Goal: Information Seeking & Learning: Learn about a topic

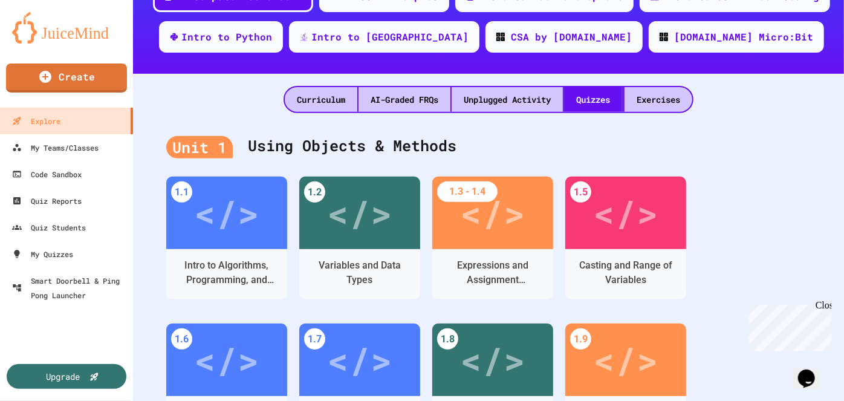
scroll to position [219, 0]
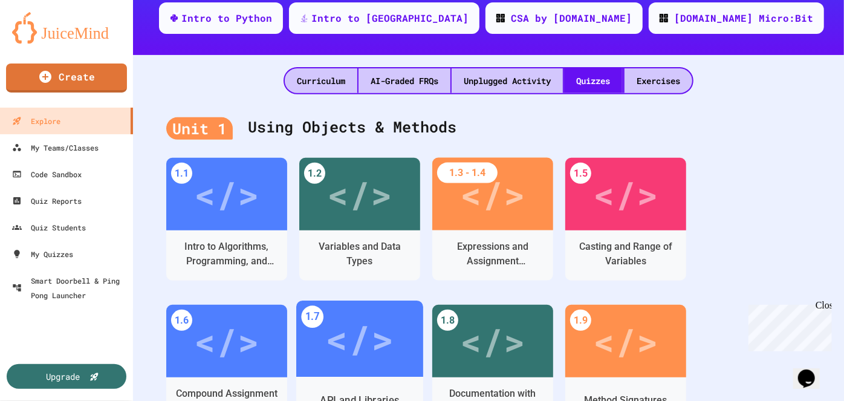
click at [386, 315] on div "</>" at bounding box center [359, 338] width 68 height 57
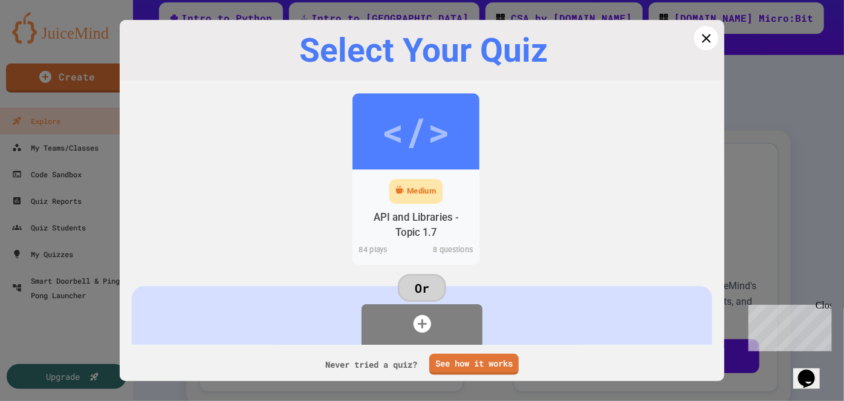
click at [406, 201] on div "Medium" at bounding box center [415, 191] width 53 height 25
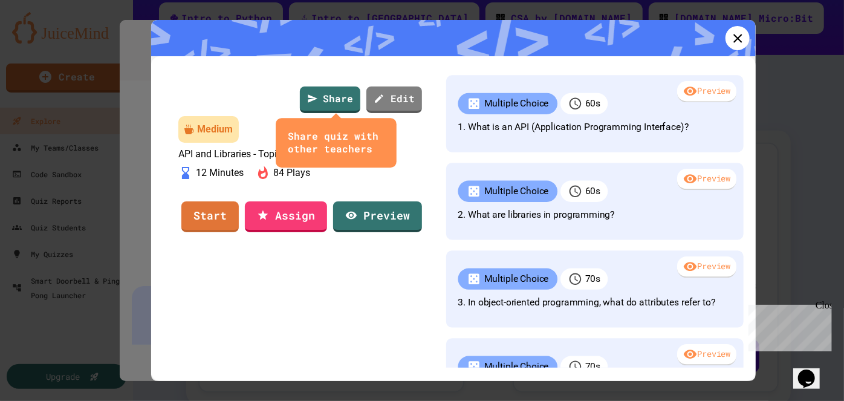
scroll to position [219, 0]
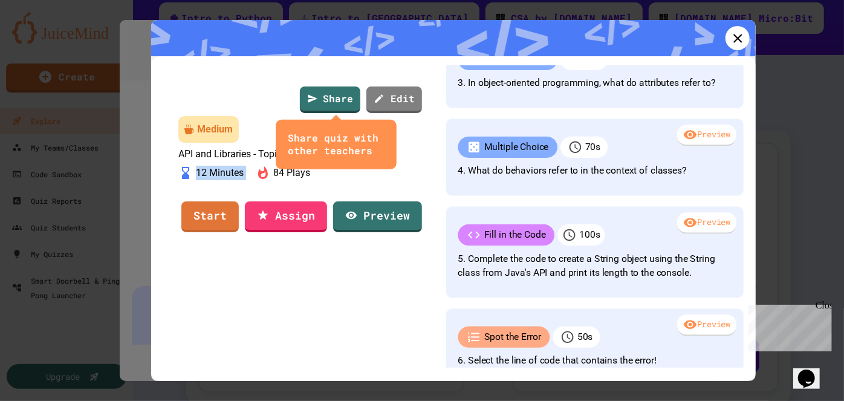
drag, startPoint x: 195, startPoint y: 222, endPoint x: 262, endPoint y: 225, distance: 67.7
click at [262, 198] on div "12 Minutes 84 Plays" at bounding box center [301, 181] width 247 height 36
copy div "12 Minutes"
click at [732, 36] on icon at bounding box center [737, 38] width 11 height 11
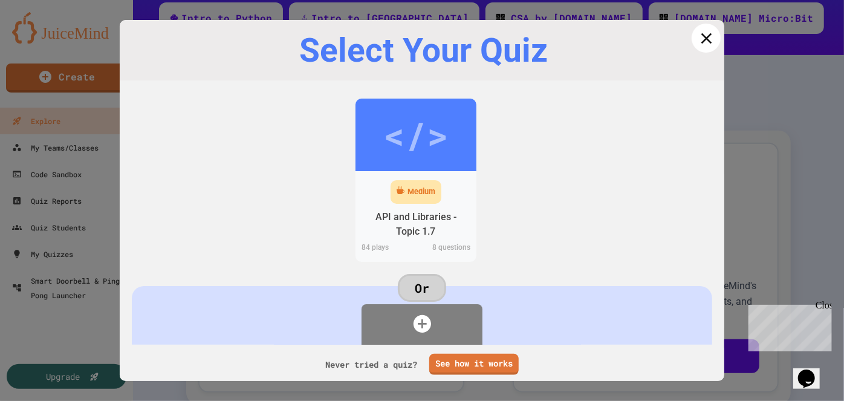
click at [702, 36] on icon at bounding box center [706, 38] width 18 height 18
